Goal: Task Accomplishment & Management: Manage account settings

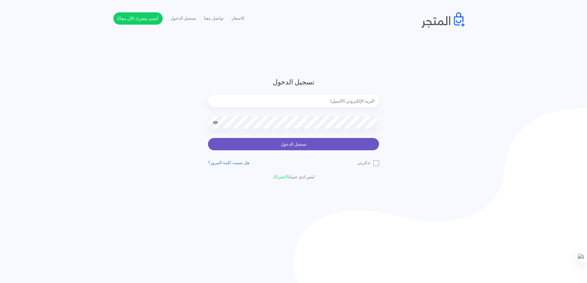
type input "[EMAIL_ADDRESS][DOMAIN_NAME]"
click at [298, 143] on button "تسجيل الدخول" at bounding box center [293, 144] width 171 height 12
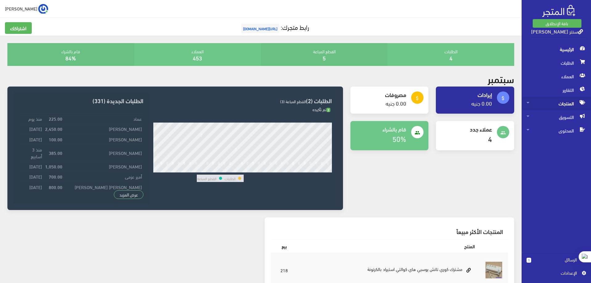
click at [565, 104] on span "المنتجات" at bounding box center [556, 104] width 60 height 14
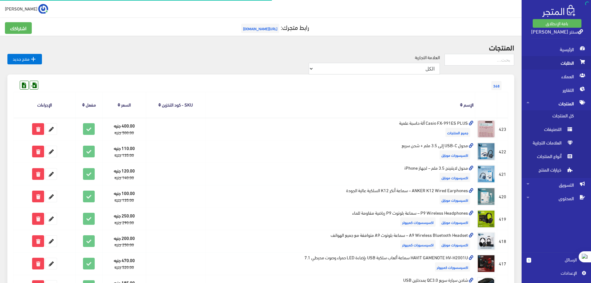
click at [572, 64] on span "الطلبات" at bounding box center [556, 63] width 60 height 14
